Goal: Information Seeking & Learning: Learn about a topic

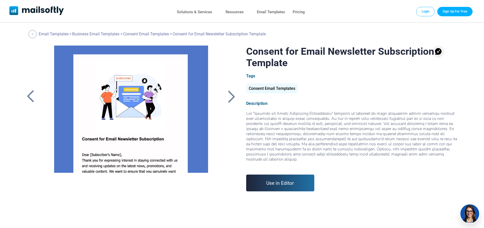
click at [231, 100] on div at bounding box center [231, 96] width 13 height 13
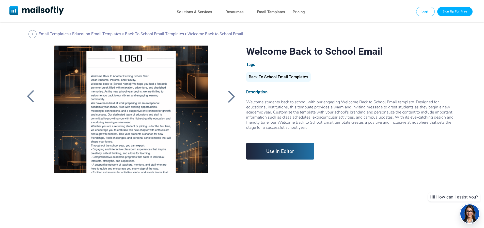
click at [229, 103] on div at bounding box center [226, 96] width 21 height 102
click at [230, 99] on div at bounding box center [231, 96] width 13 height 13
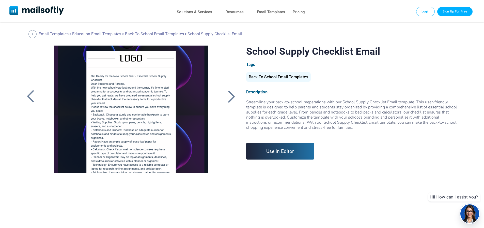
click at [229, 97] on div at bounding box center [231, 96] width 13 height 13
